Goal: Navigation & Orientation: Find specific page/section

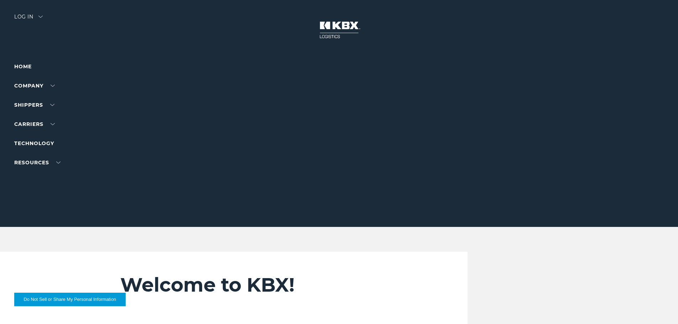
drag, startPoint x: 26, startPoint y: 22, endPoint x: 27, endPoint y: 15, distance: 6.5
click at [26, 21] on div "Log in" at bounding box center [28, 19] width 28 height 10
click at [27, 15] on div "Log in" at bounding box center [28, 19] width 28 height 10
click at [32, 36] on div at bounding box center [342, 113] width 684 height 227
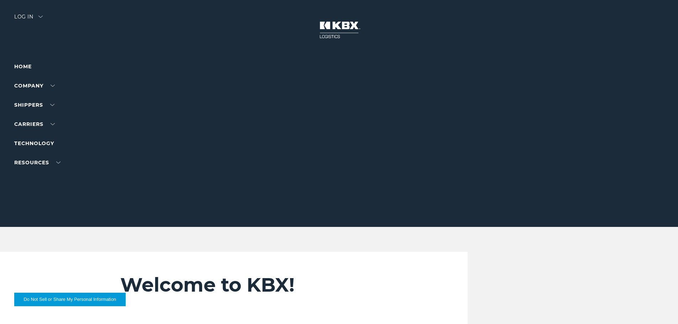
click at [30, 20] on div "Log in" at bounding box center [28, 19] width 28 height 10
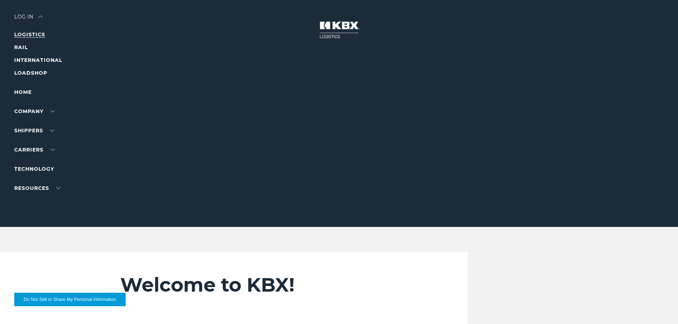
click at [34, 34] on link "LOGISTICS" at bounding box center [29, 34] width 31 height 6
